Goal: Navigation & Orientation: Find specific page/section

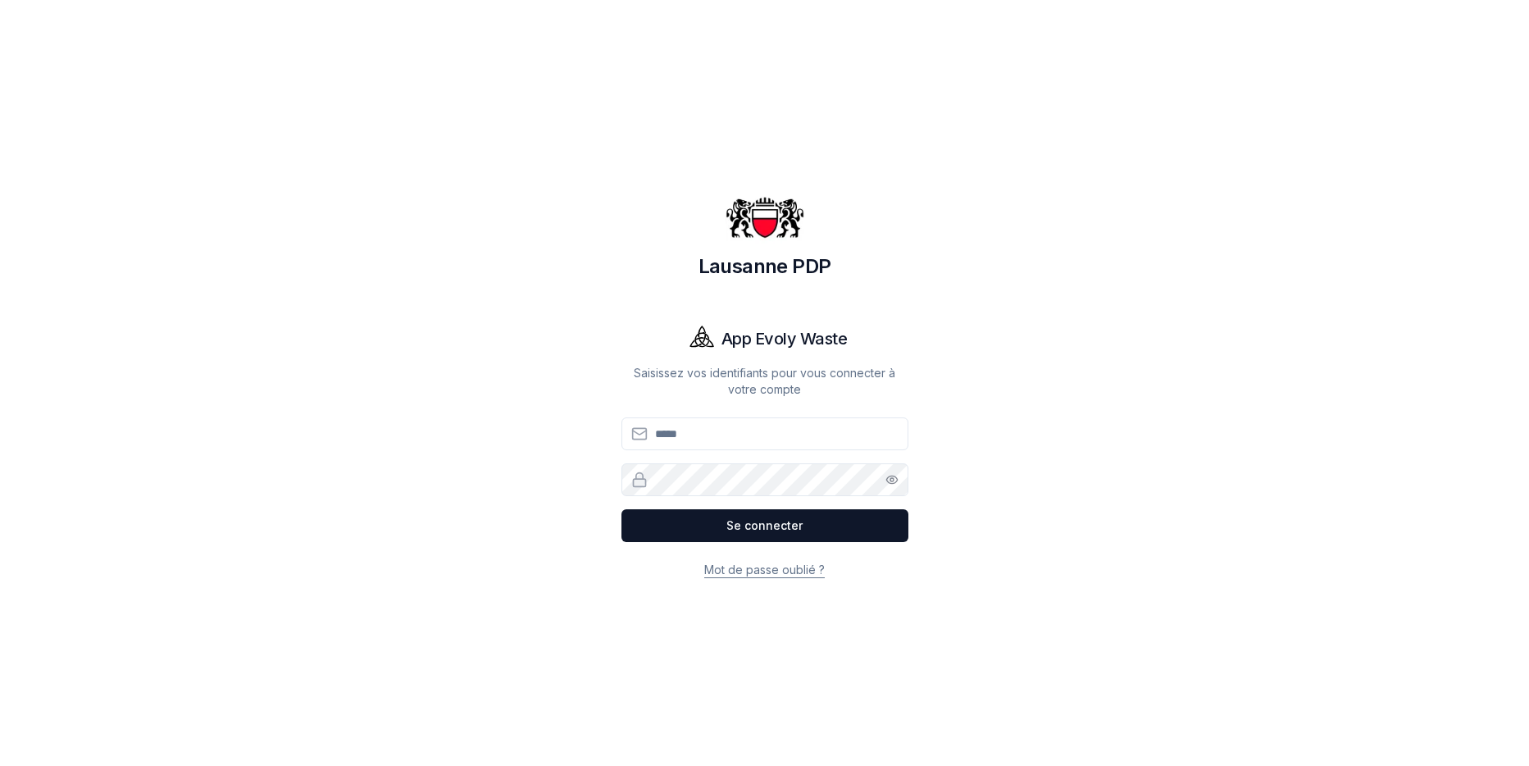
click at [686, 438] on input "Email" at bounding box center [764, 433] width 287 height 33
type input "**********"
click at [762, 522] on button "Se connecter" at bounding box center [764, 525] width 287 height 33
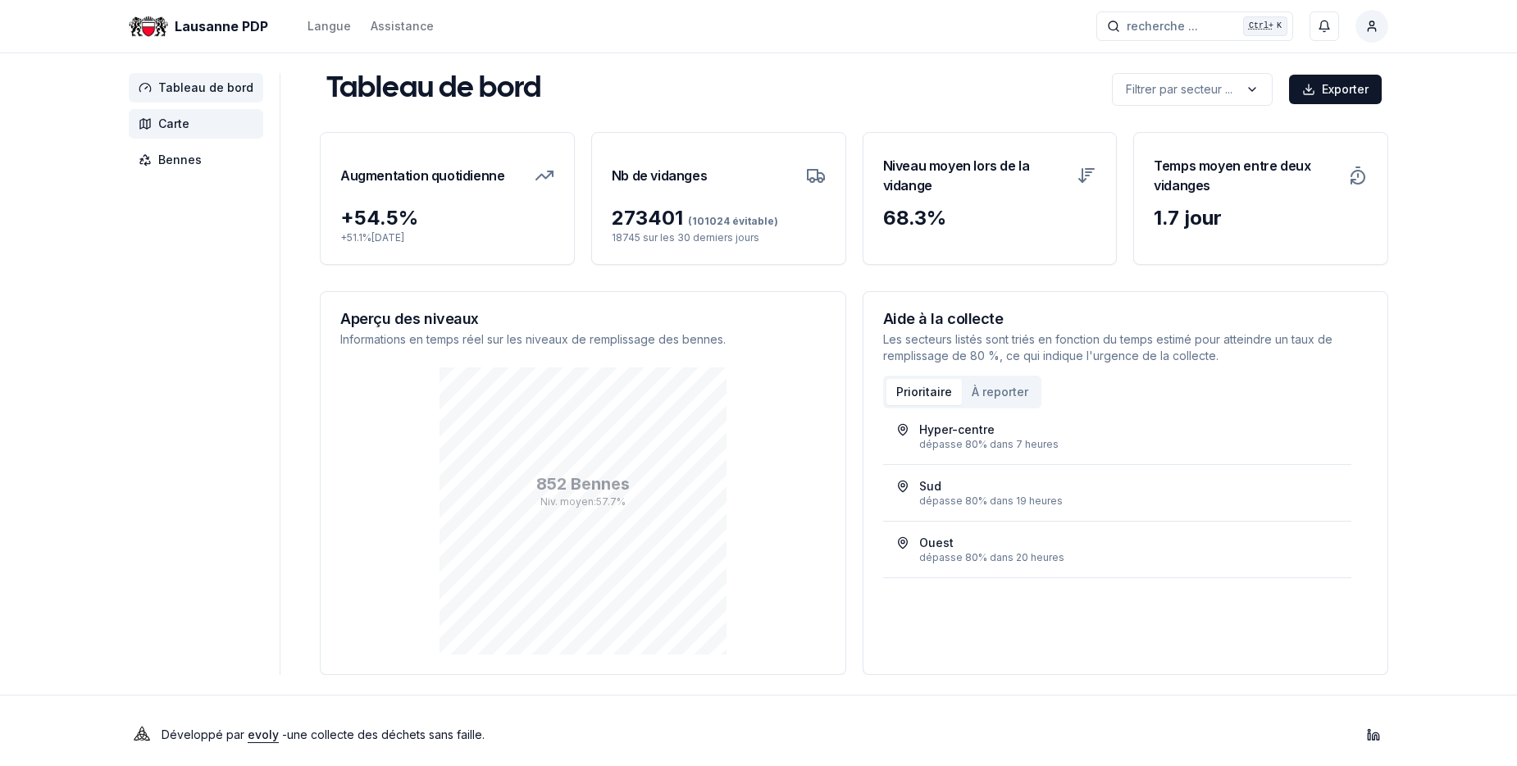
click at [175, 125] on span "Carte" at bounding box center [173, 124] width 31 height 16
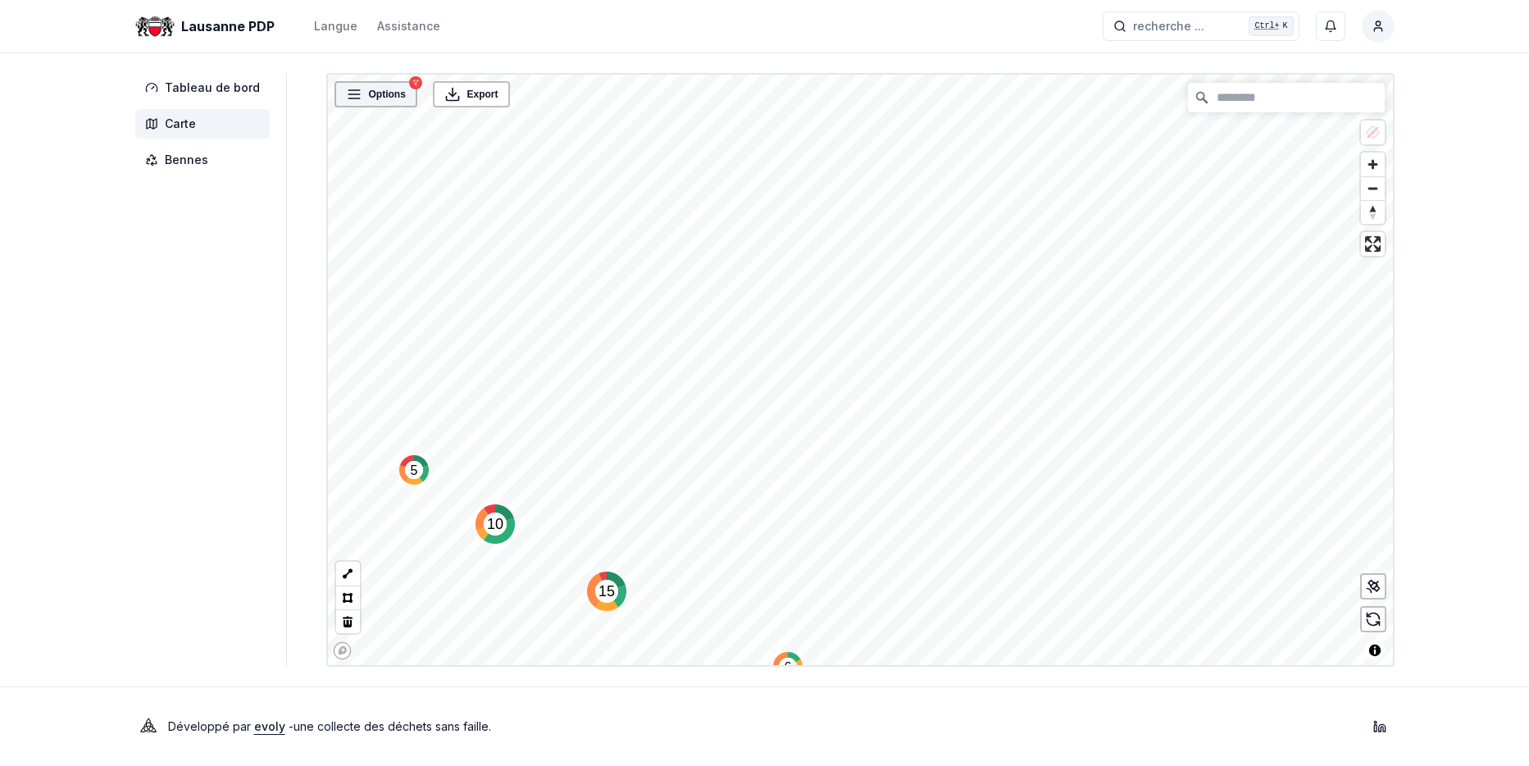
click at [375, 90] on span "Options" at bounding box center [387, 94] width 37 height 16
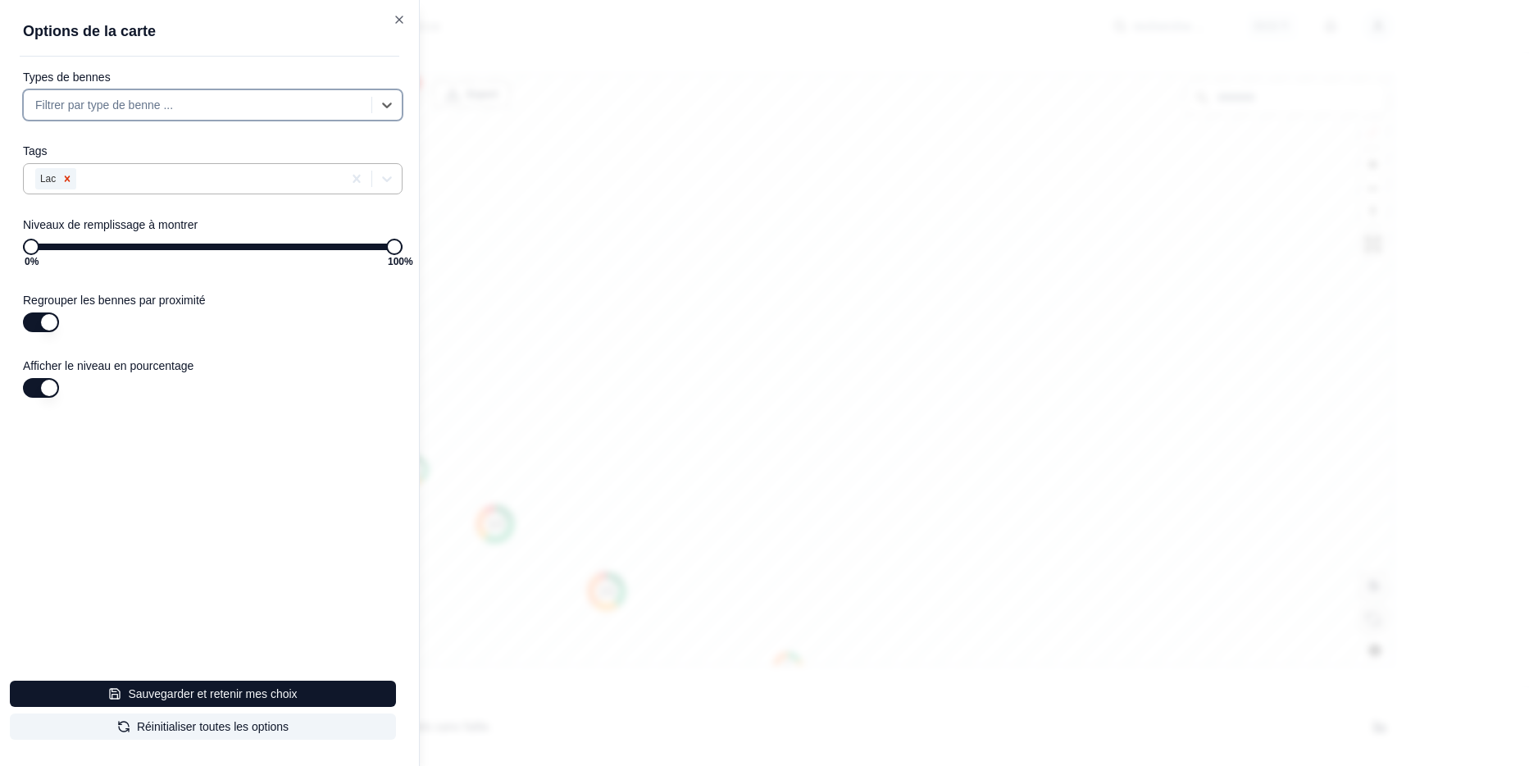
click at [70, 179] on icon "Remove Lac" at bounding box center [66, 178] width 11 height 11
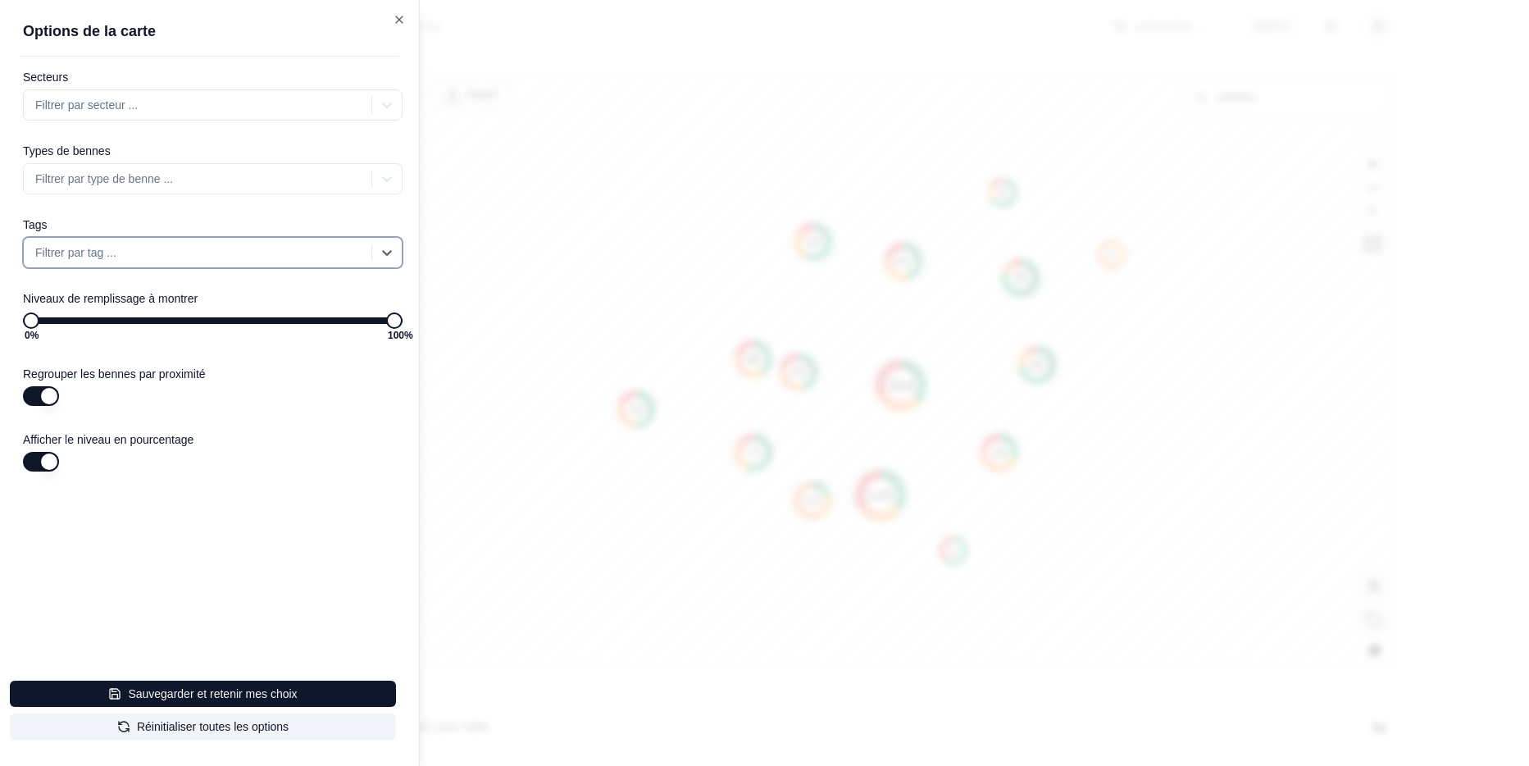
click at [593, 194] on div at bounding box center [764, 383] width 1529 height 766
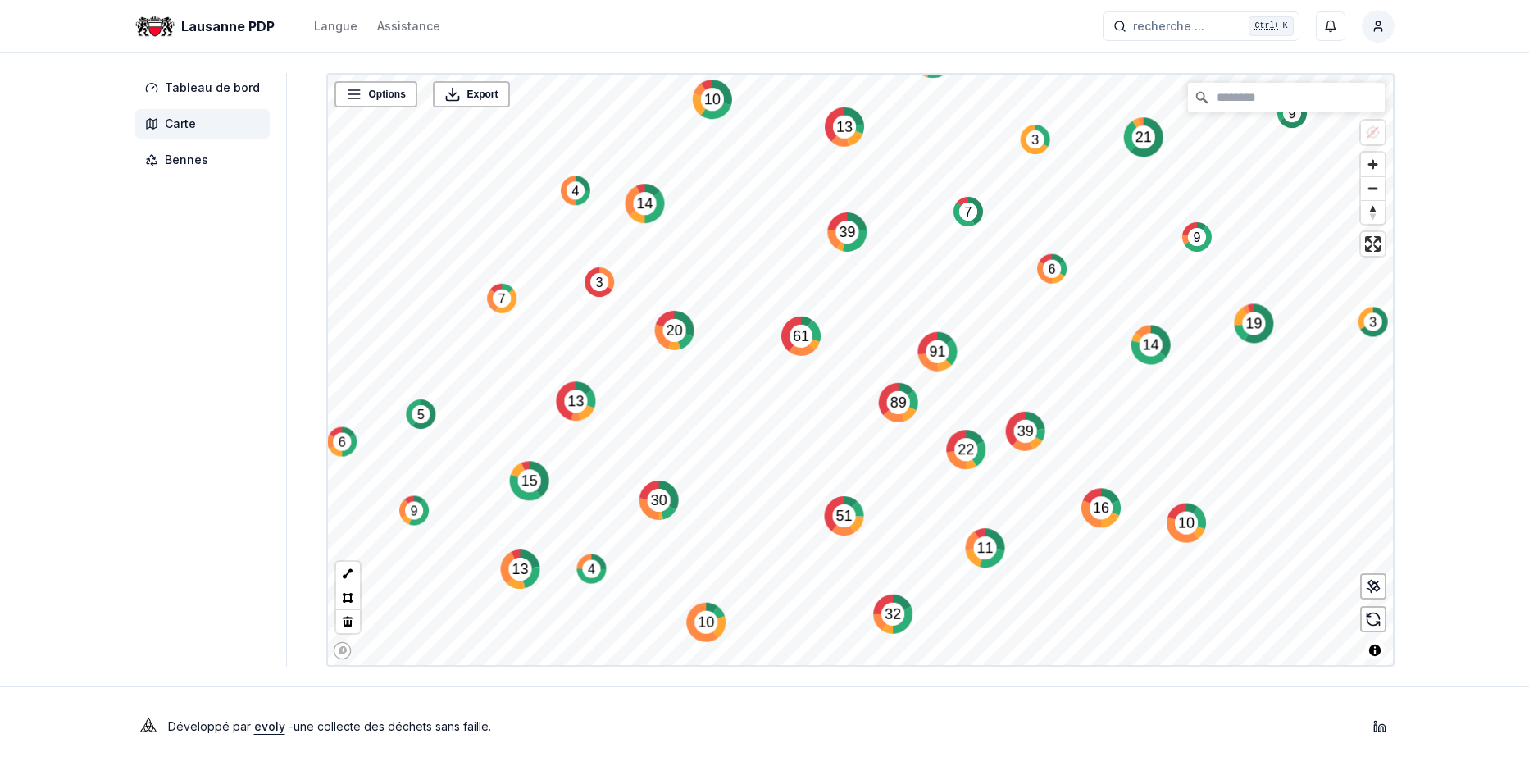
drag, startPoint x: 859, startPoint y: 439, endPoint x: 754, endPoint y: 229, distance: 235.4
click at [801, 316] on icon "Map marker" at bounding box center [806, 321] width 11 height 11
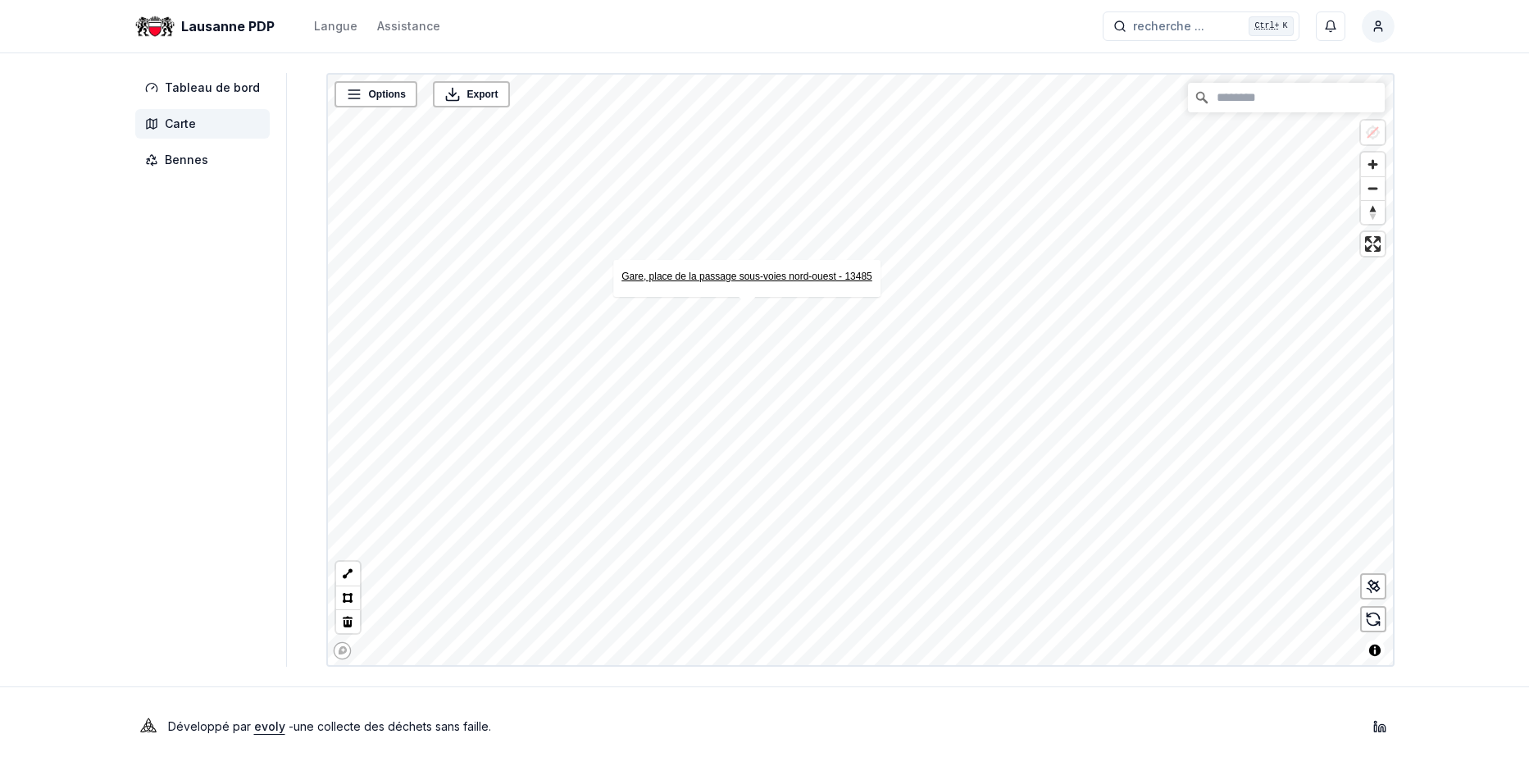
click at [762, 274] on link "Gare, place de la passage sous-voies nord-ouest - 13485" at bounding box center [746, 276] width 251 height 11
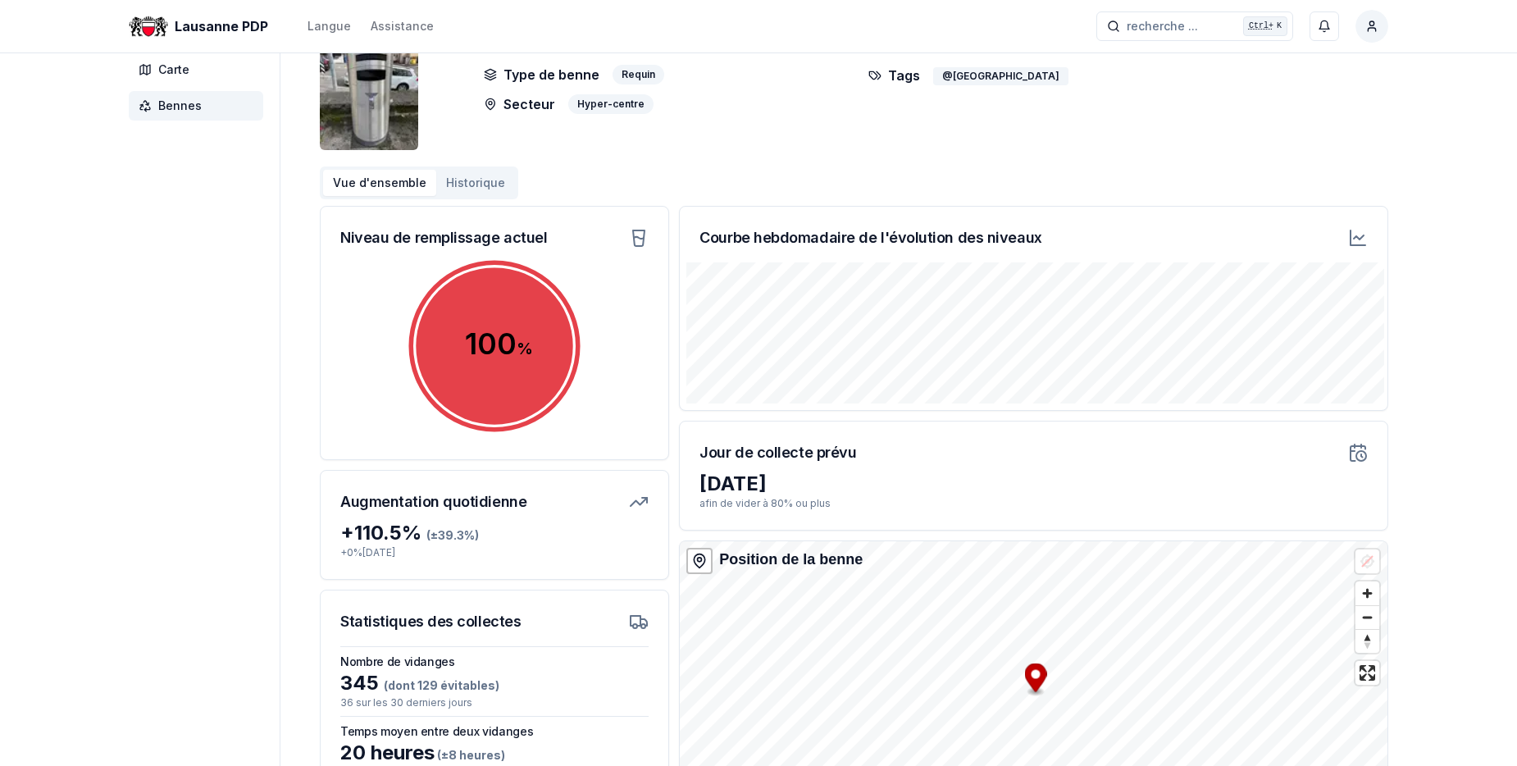
scroll to position [82, 0]
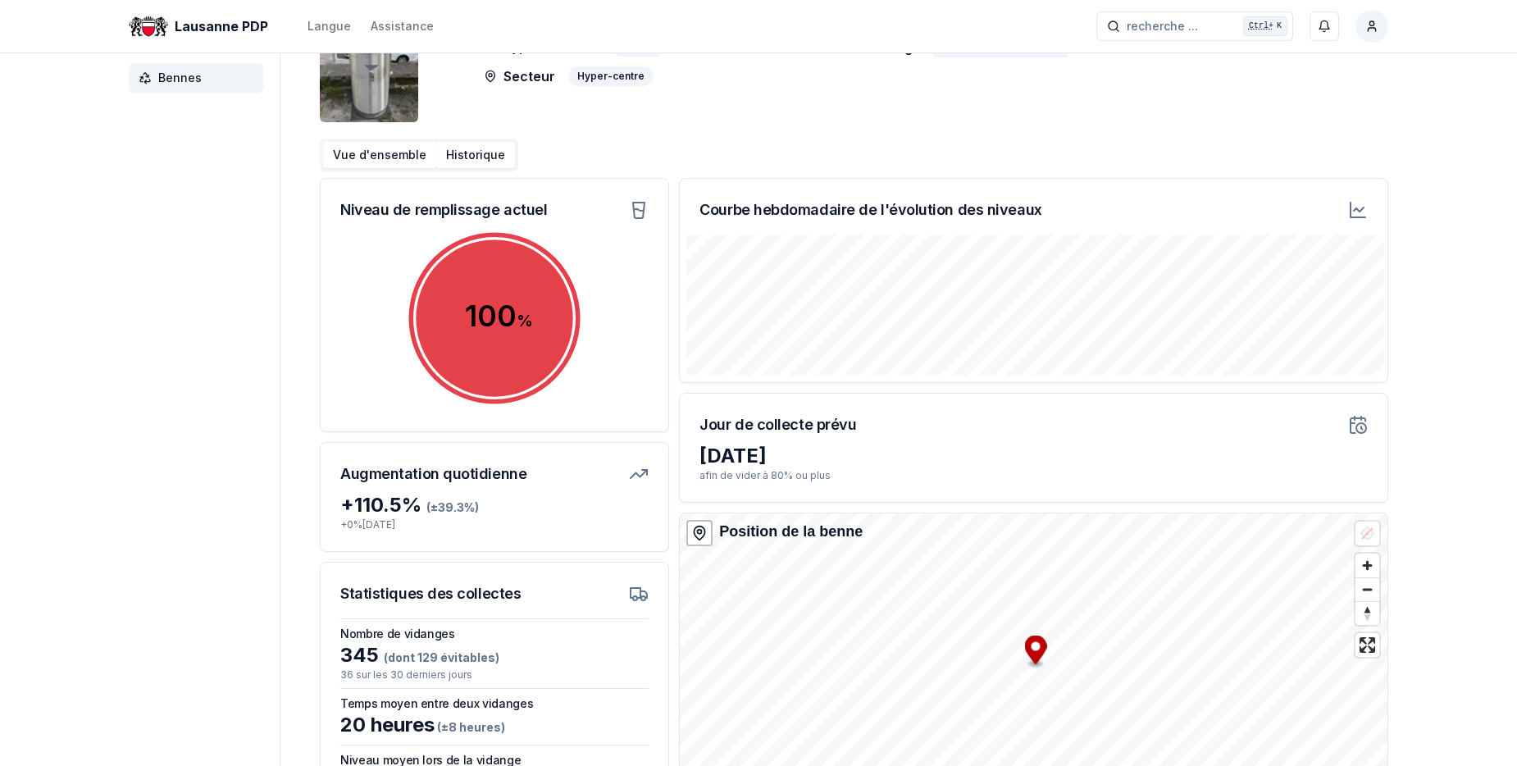
click at [463, 151] on button "Historique" at bounding box center [475, 155] width 79 height 26
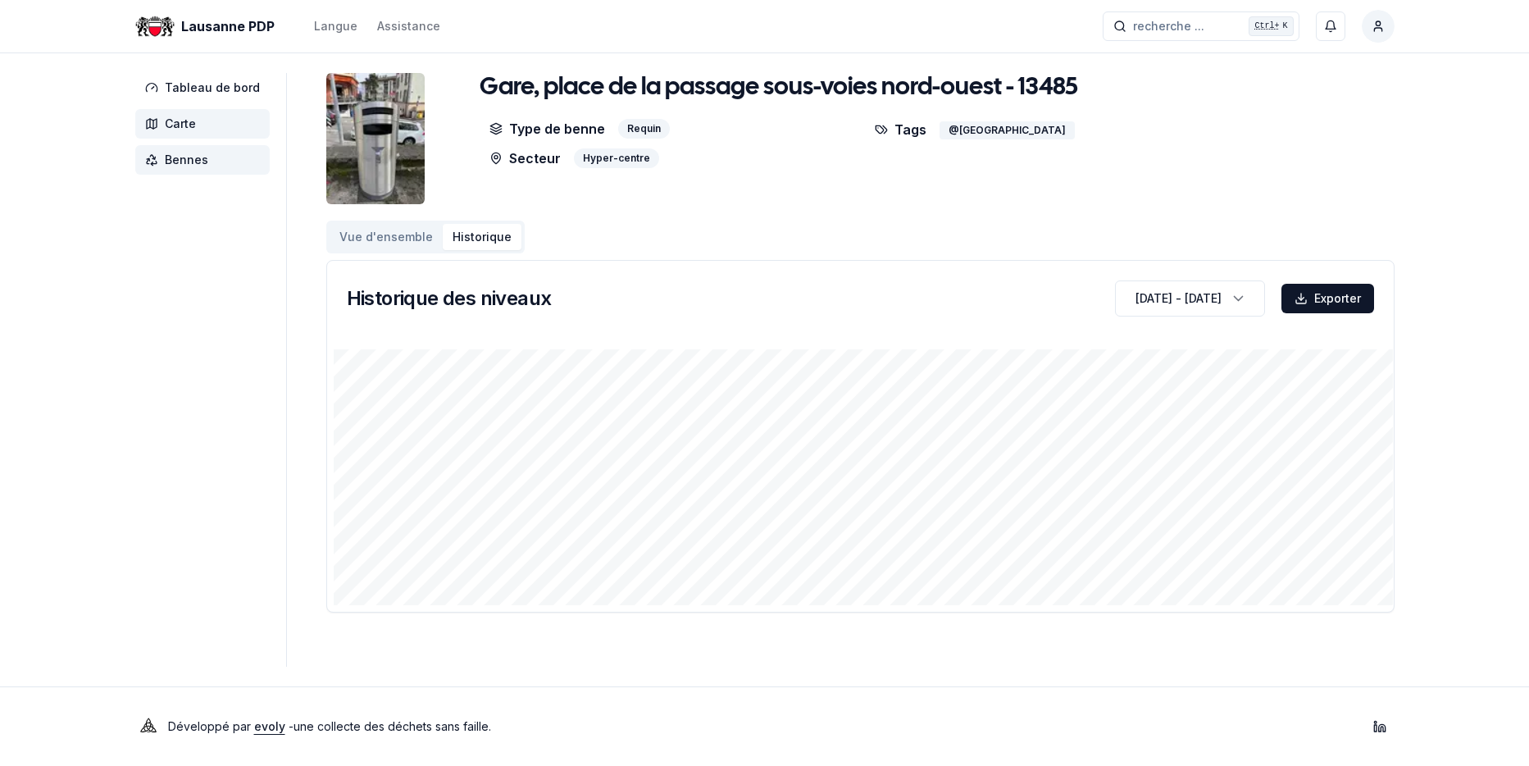
click at [184, 121] on span "Carte" at bounding box center [180, 124] width 31 height 16
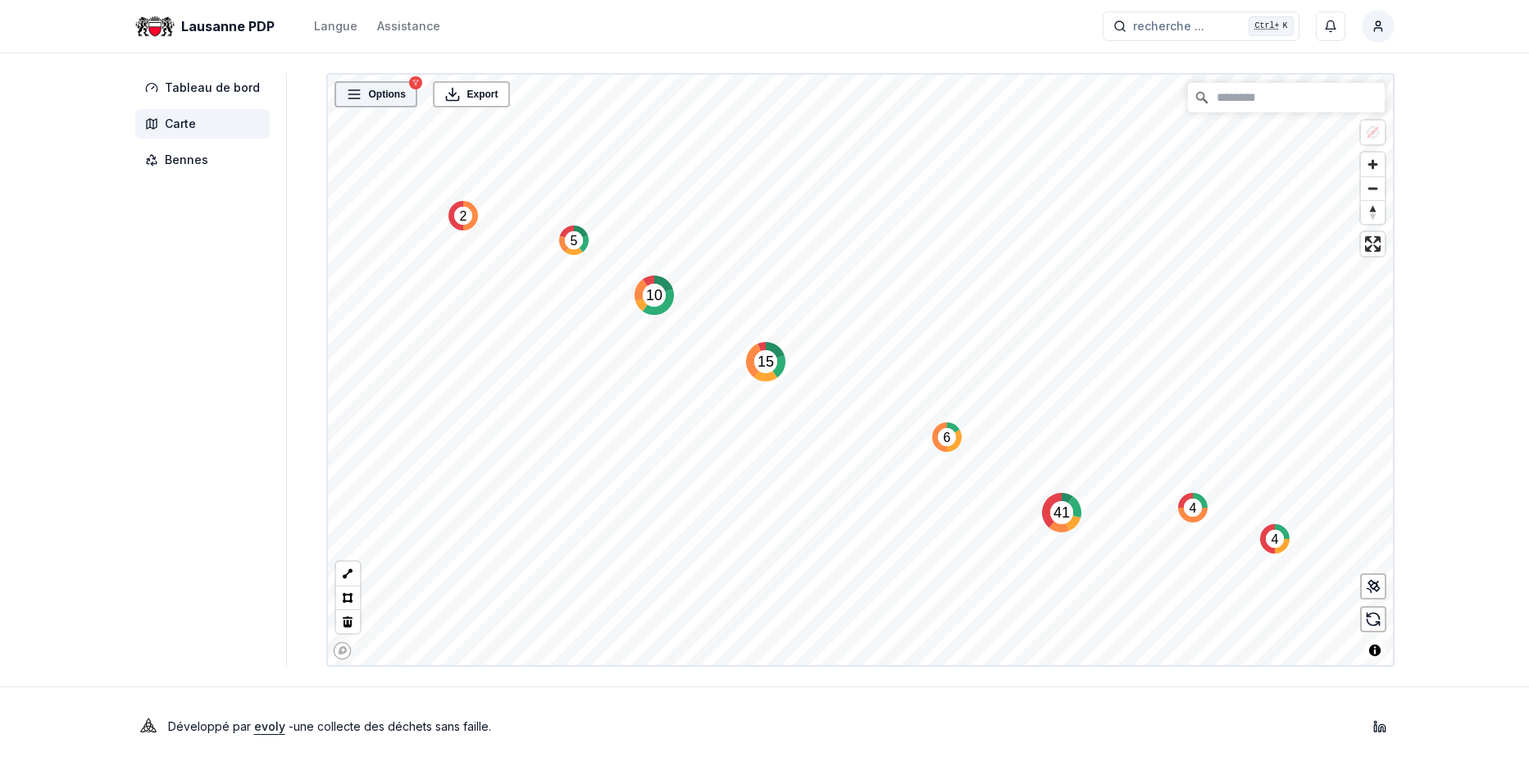
click at [389, 95] on span "Options" at bounding box center [387, 94] width 37 height 16
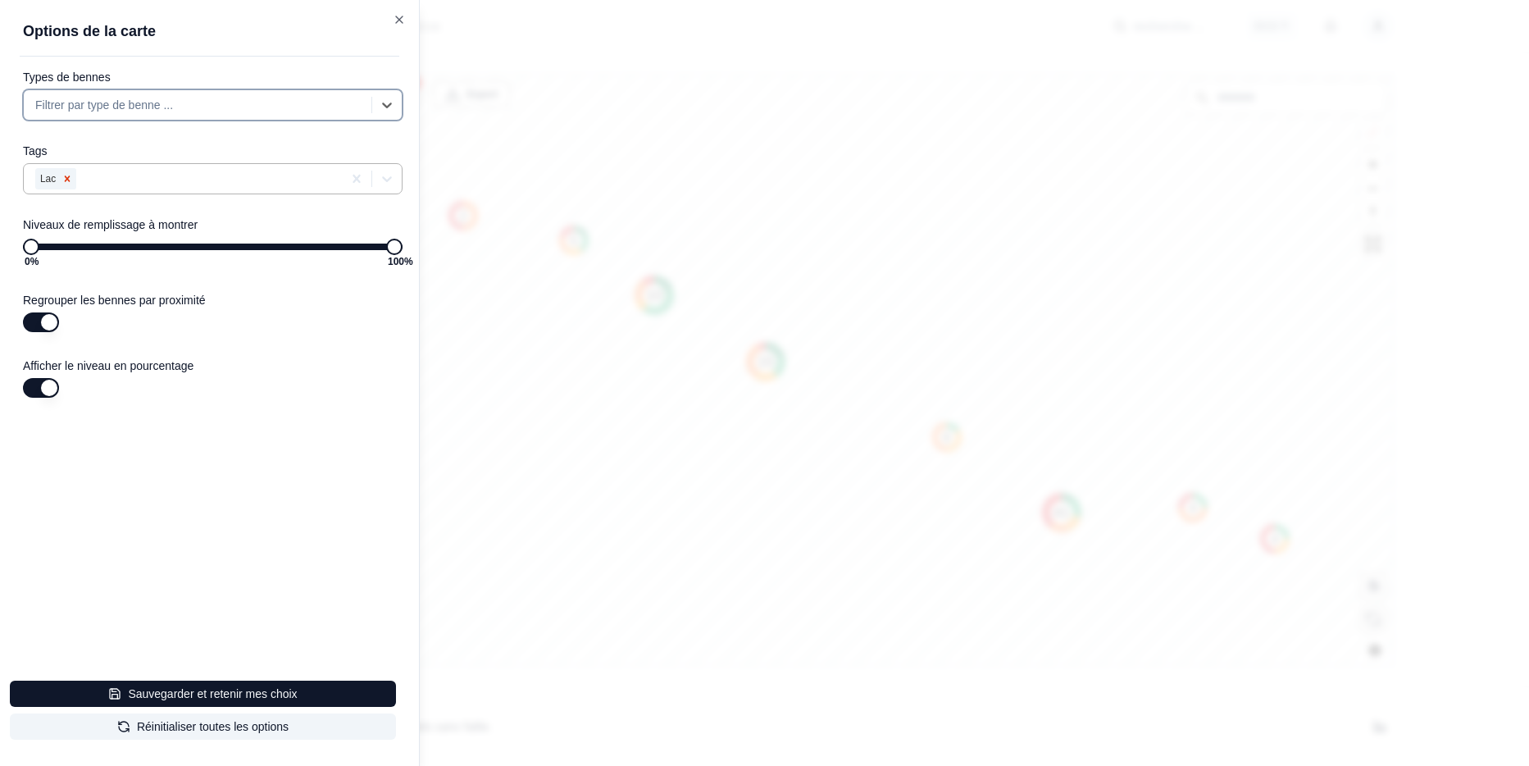
click at [65, 177] on icon "Remove Lac" at bounding box center [66, 178] width 11 height 11
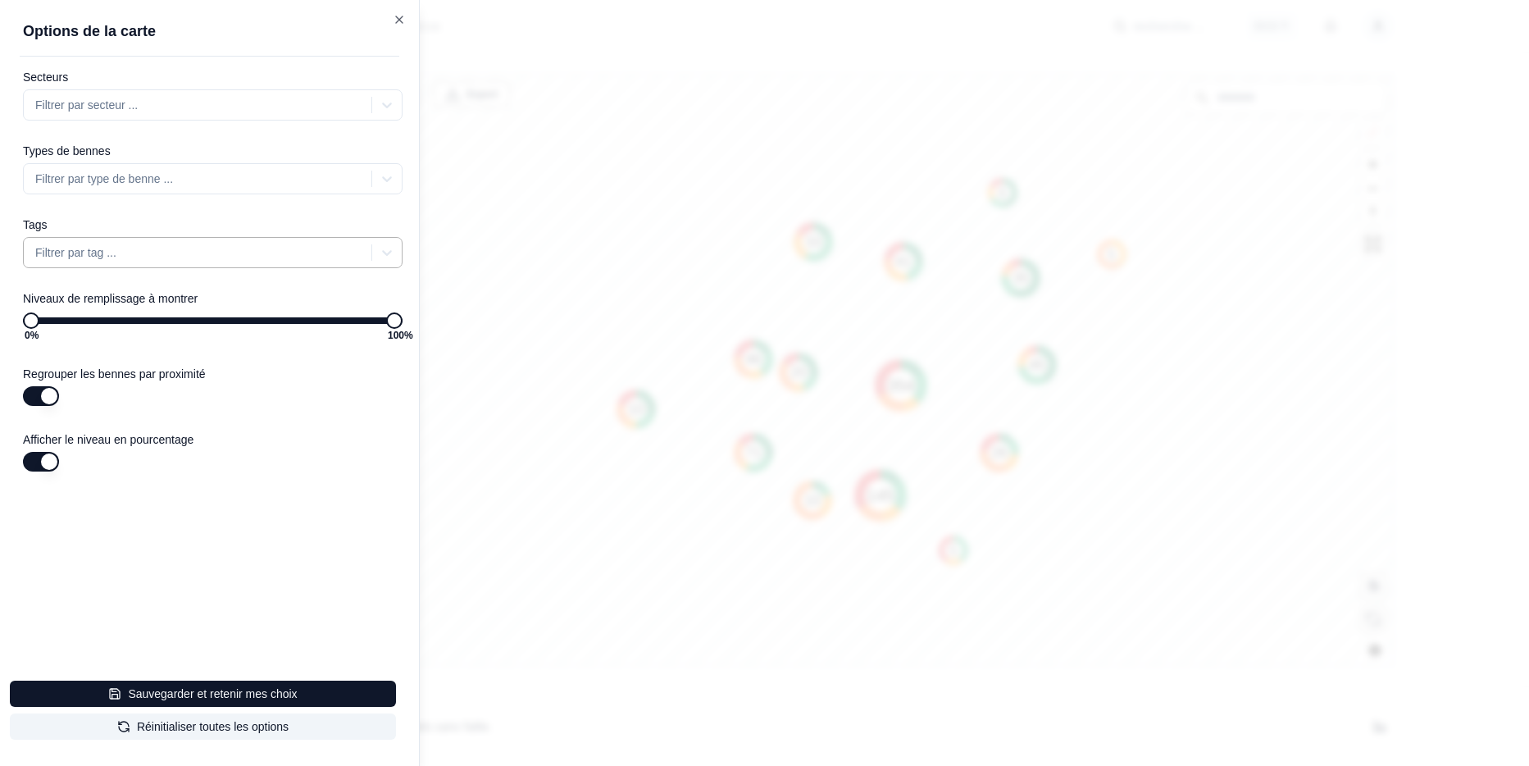
click at [747, 356] on div at bounding box center [764, 383] width 1529 height 766
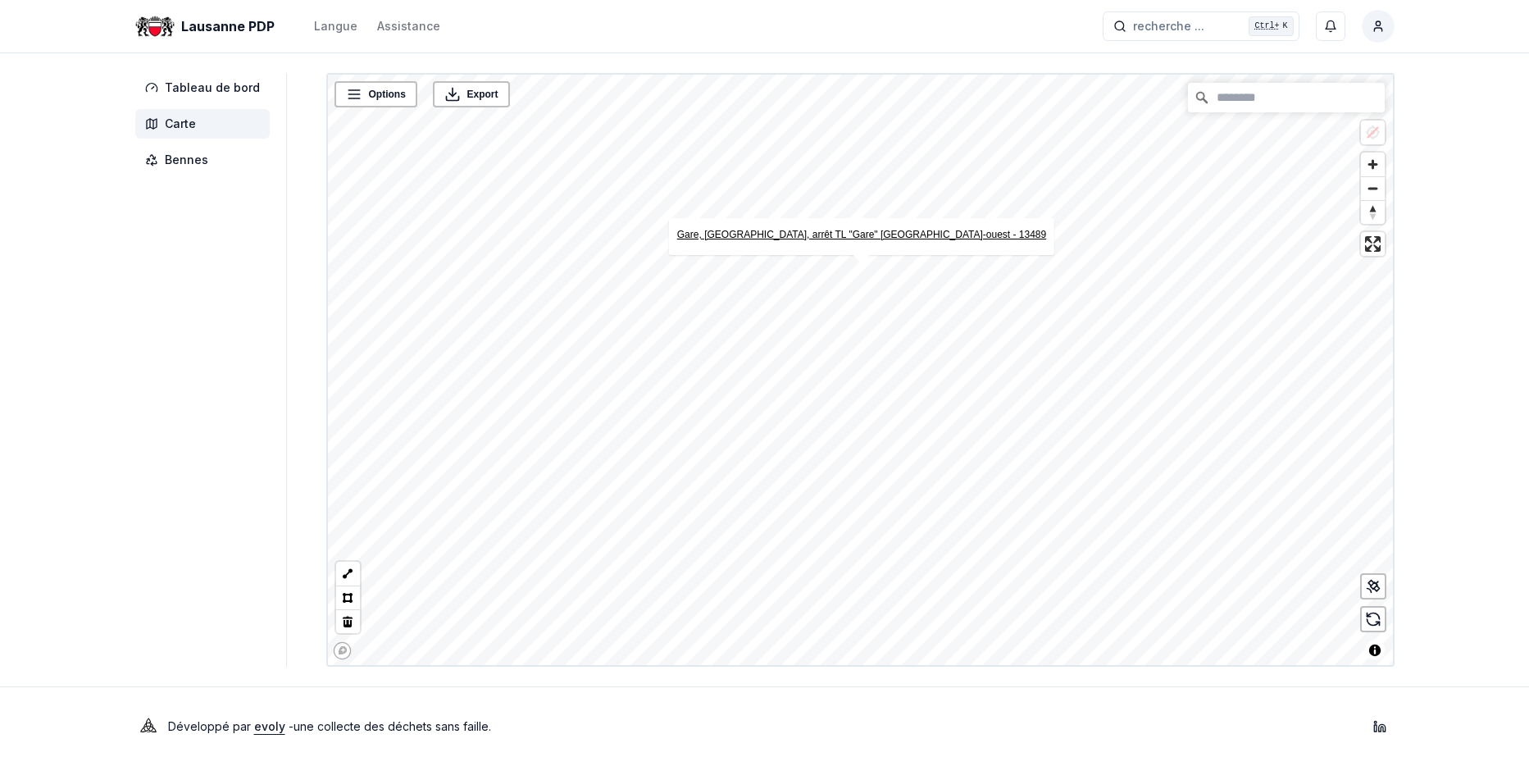
click at [874, 232] on link "Gare, [GEOGRAPHIC_DATA], arrêt TL "Gare" [GEOGRAPHIC_DATA]-ouest - 13489" at bounding box center [860, 234] width 369 height 11
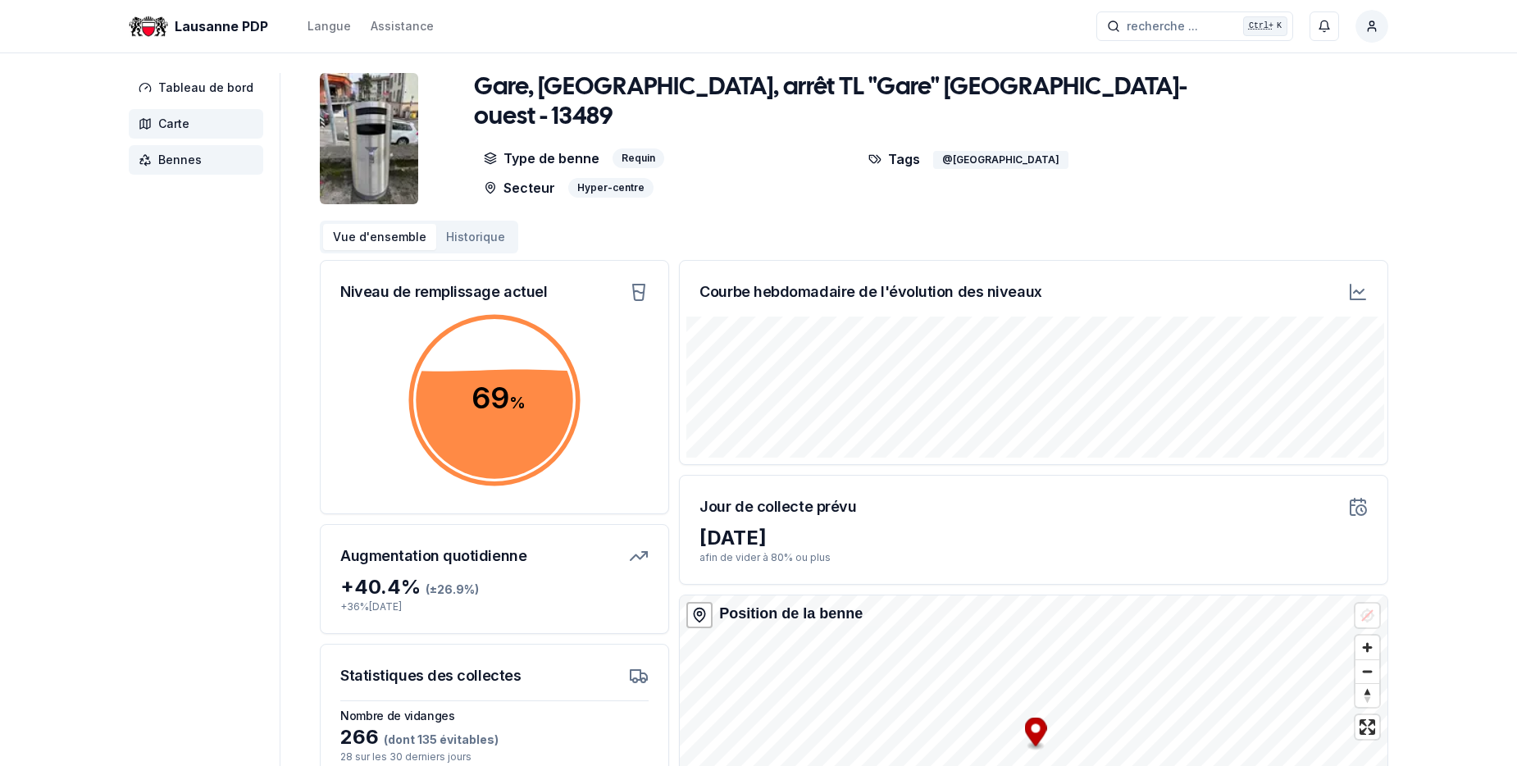
click at [173, 126] on span "Carte" at bounding box center [173, 124] width 31 height 16
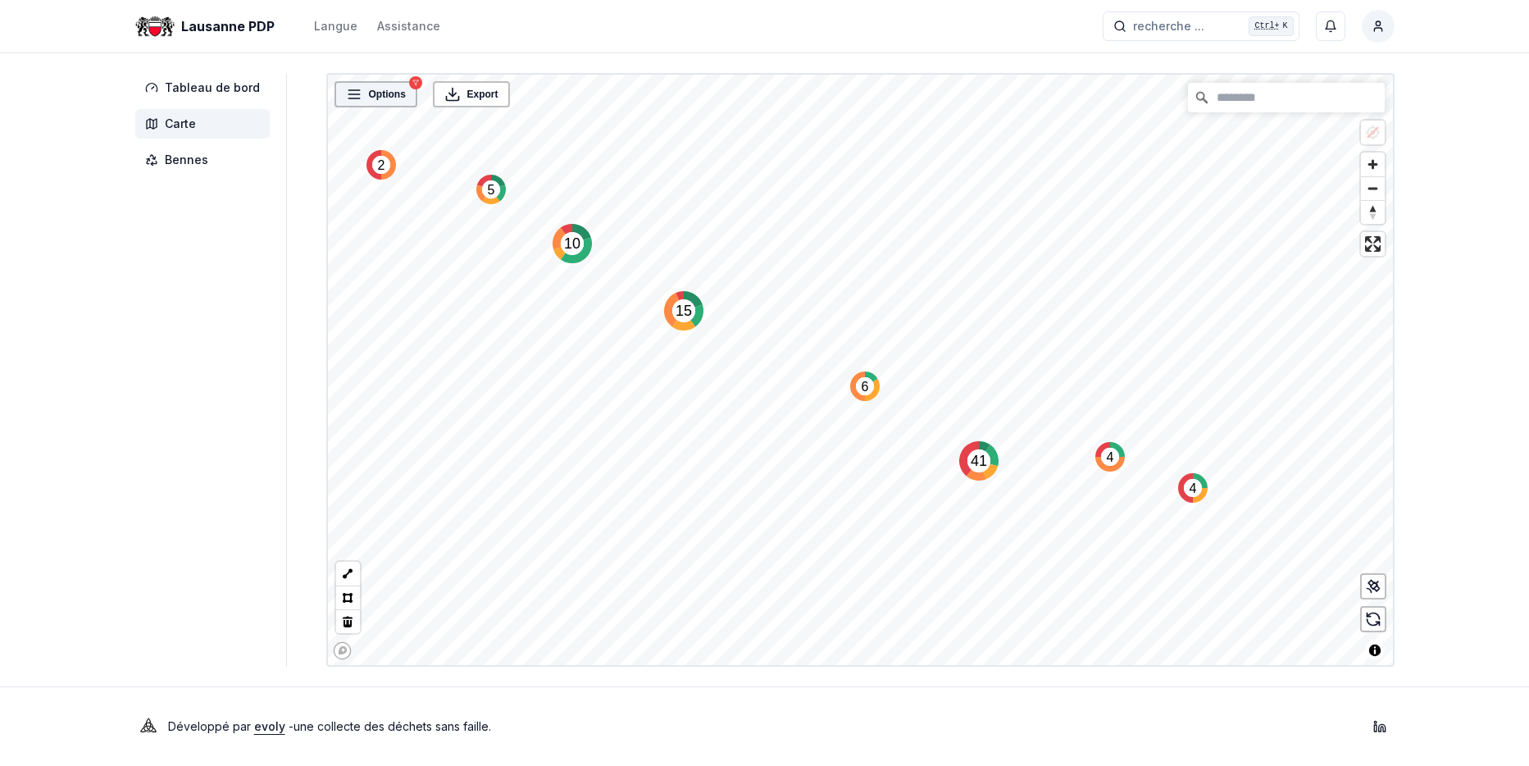
click at [369, 92] on span "Options" at bounding box center [387, 94] width 37 height 16
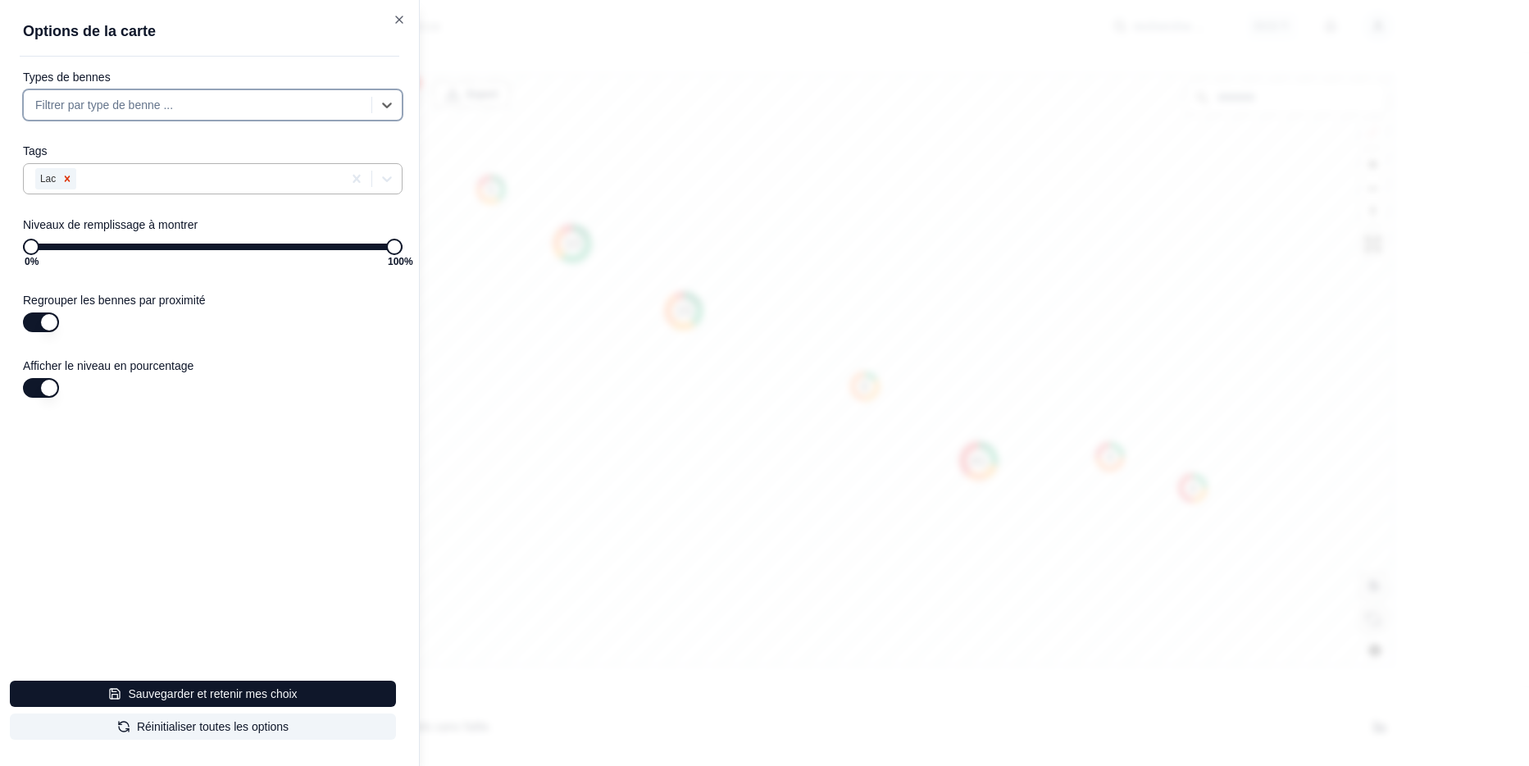
click at [68, 180] on icon "Remove Lac" at bounding box center [68, 178] width 6 height 6
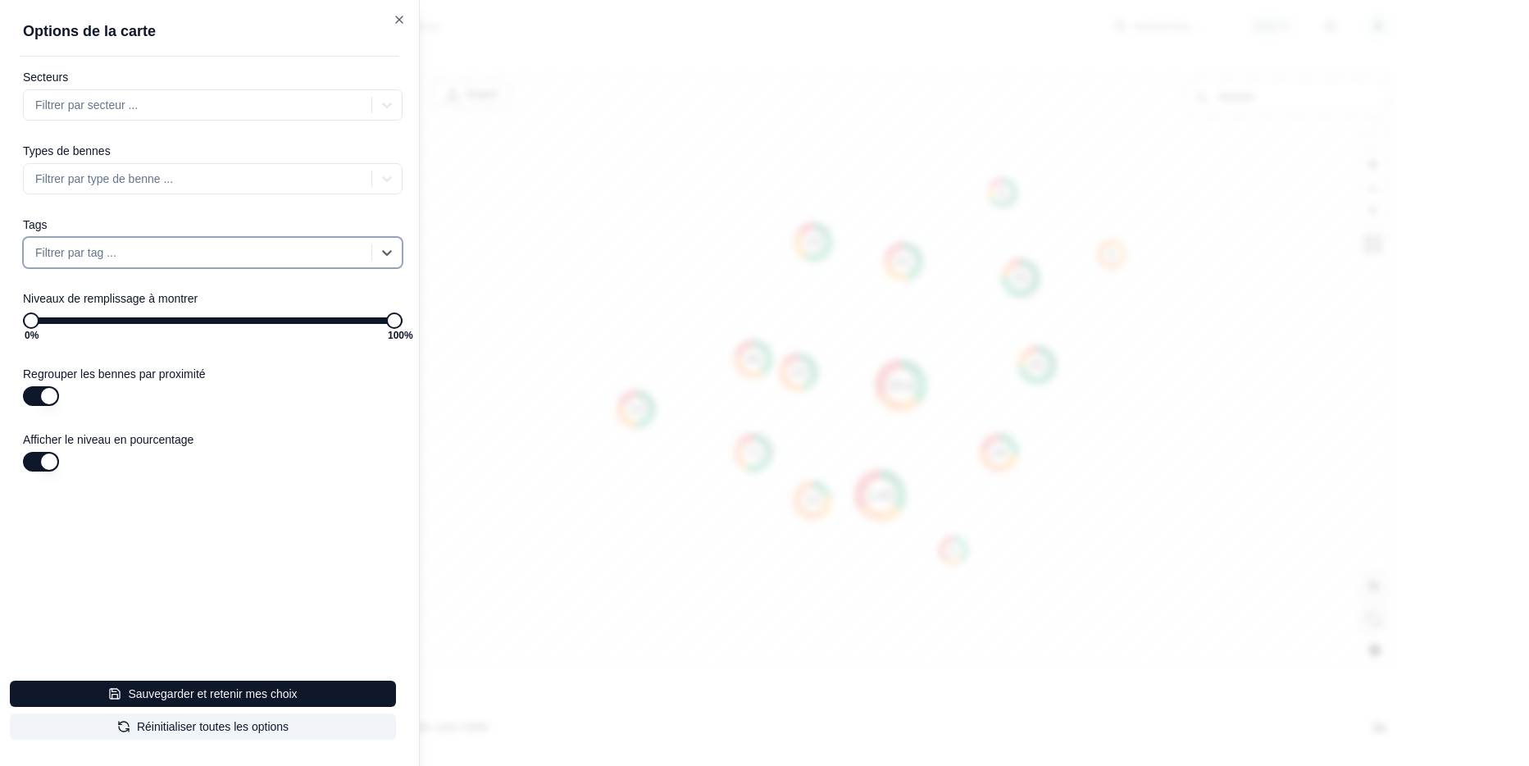
click at [699, 521] on div at bounding box center [764, 383] width 1529 height 766
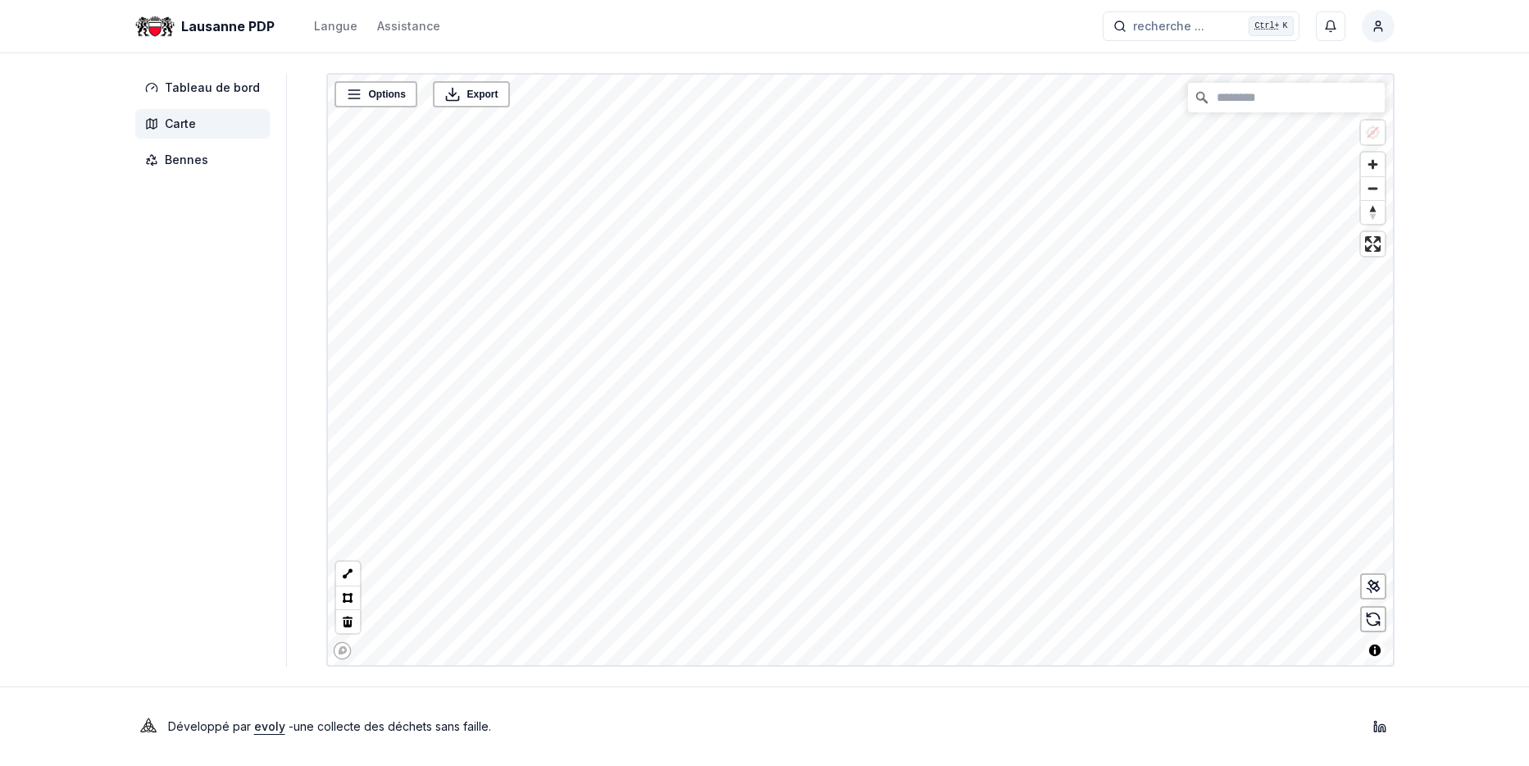
click at [1376, 25] on html "Lausanne PDP Langue Assistance recherche ... recherche ... Ctrl+ K Conne Pascal…" at bounding box center [764, 383] width 1529 height 766
click at [1279, 177] on div "Se déconnecter" at bounding box center [1301, 176] width 177 height 26
